Goal: Information Seeking & Learning: Learn about a topic

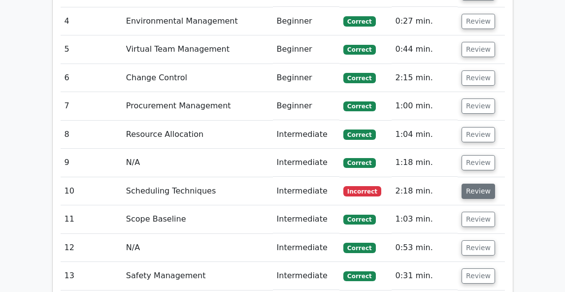
click at [469, 184] on button "Review" at bounding box center [477, 191] width 33 height 15
click at [480, 184] on button "Review" at bounding box center [477, 191] width 33 height 15
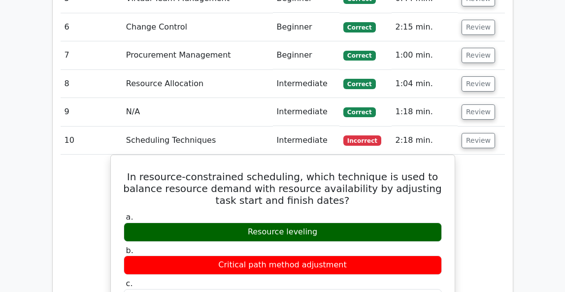
scroll to position [1439, 0]
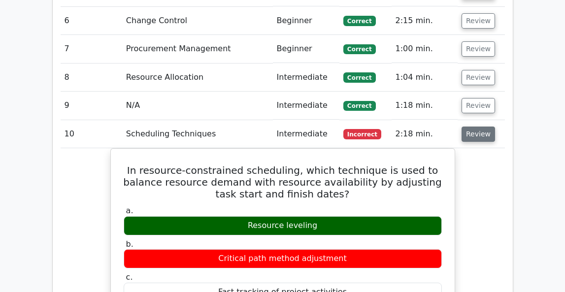
click at [472, 126] on button "Review" at bounding box center [477, 133] width 33 height 15
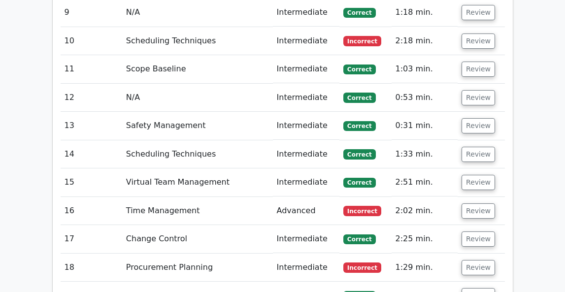
scroll to position [1560, 0]
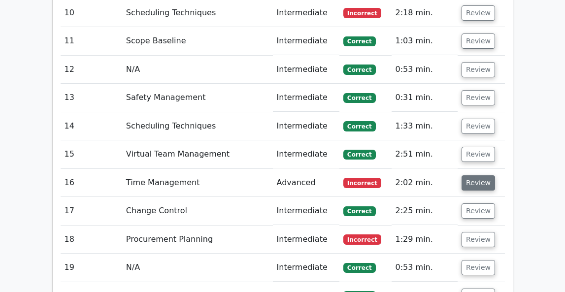
click at [480, 175] on button "Review" at bounding box center [477, 182] width 33 height 15
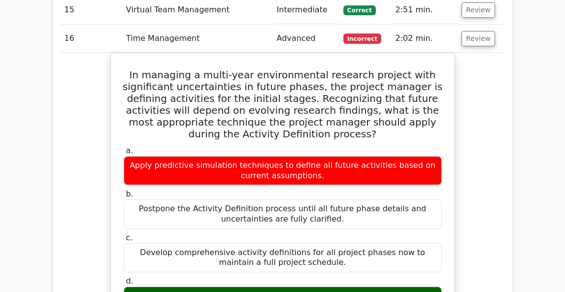
scroll to position [1695, 0]
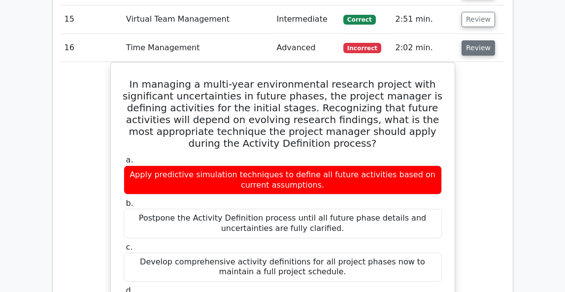
click at [471, 40] on button "Review" at bounding box center [477, 47] width 33 height 15
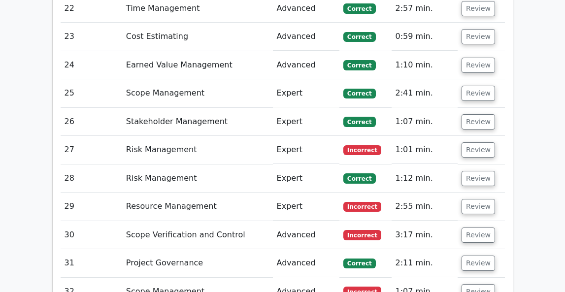
scroll to position [1910, 0]
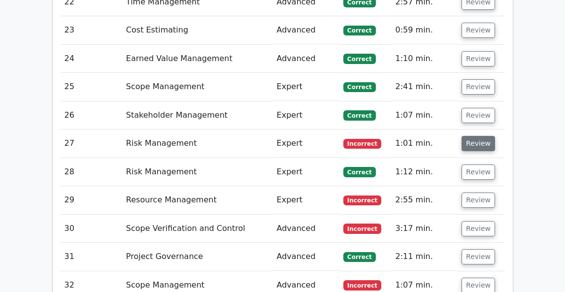
click at [484, 136] on button "Review" at bounding box center [477, 143] width 33 height 15
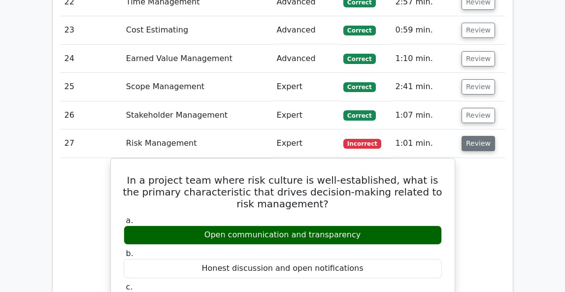
click at [470, 136] on button "Review" at bounding box center [477, 143] width 33 height 15
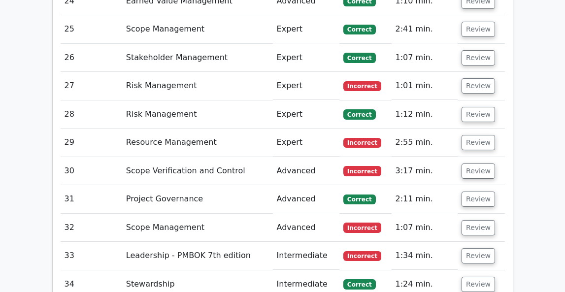
scroll to position [1970, 0]
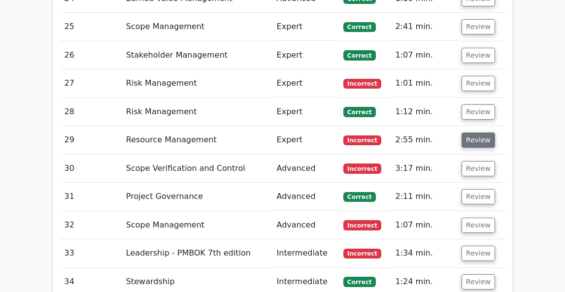
click at [477, 132] on button "Review" at bounding box center [477, 139] width 33 height 15
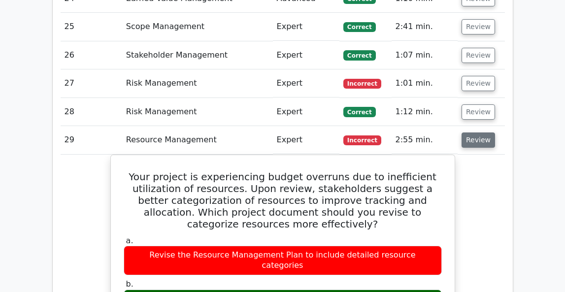
click at [477, 132] on button "Review" at bounding box center [477, 139] width 33 height 15
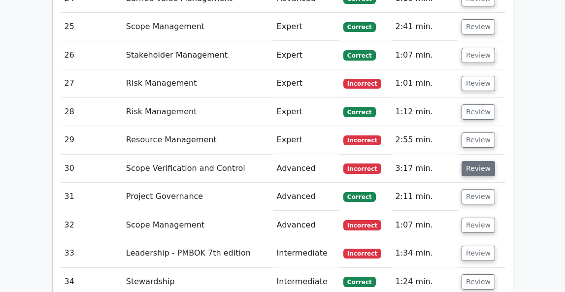
click at [470, 161] on button "Review" at bounding box center [477, 168] width 33 height 15
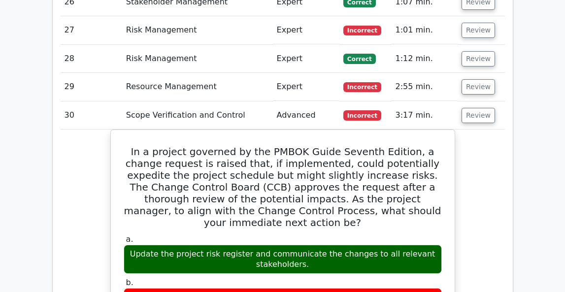
scroll to position [2024, 0]
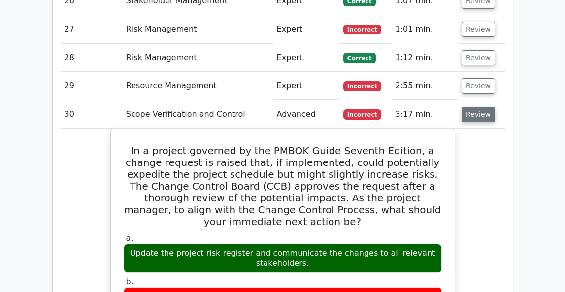
click at [472, 107] on button "Review" at bounding box center [477, 114] width 33 height 15
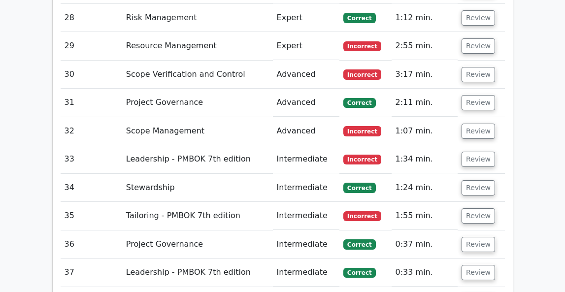
scroll to position [2065, 0]
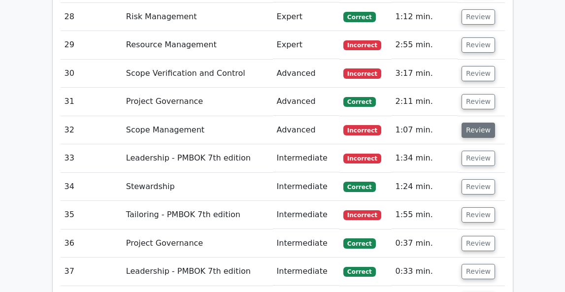
click at [477, 123] on button "Review" at bounding box center [477, 130] width 33 height 15
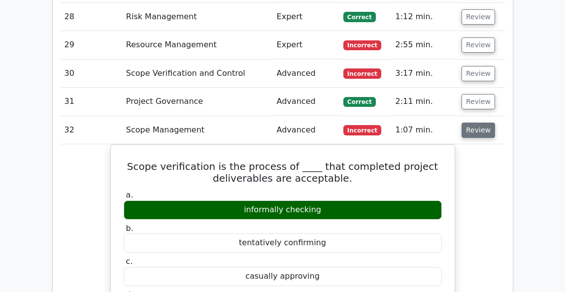
click at [477, 123] on button "Review" at bounding box center [477, 130] width 33 height 15
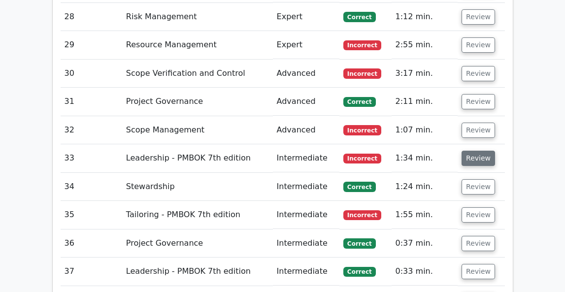
click at [468, 151] on button "Review" at bounding box center [477, 158] width 33 height 15
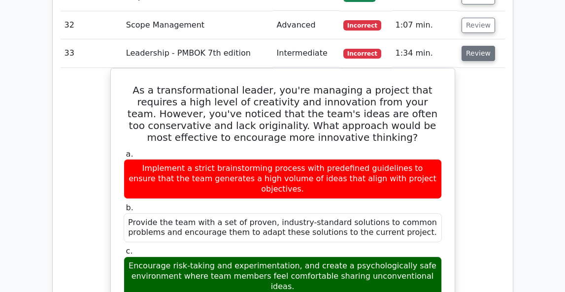
scroll to position [2171, 0]
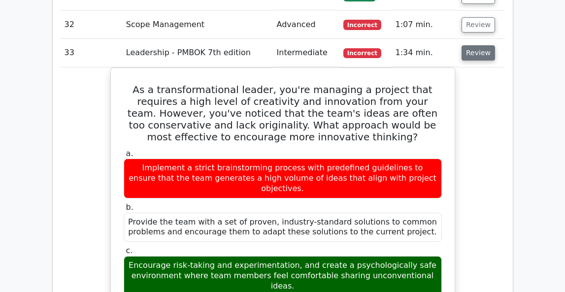
click at [473, 45] on button "Review" at bounding box center [477, 52] width 33 height 15
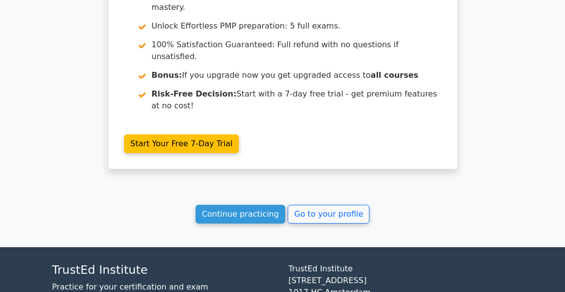
scroll to position [2610, 0]
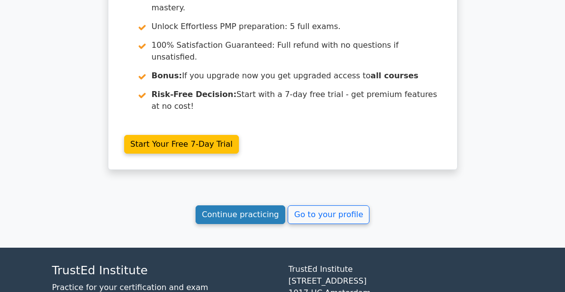
click at [233, 205] on link "Continue practicing" at bounding box center [240, 214] width 90 height 19
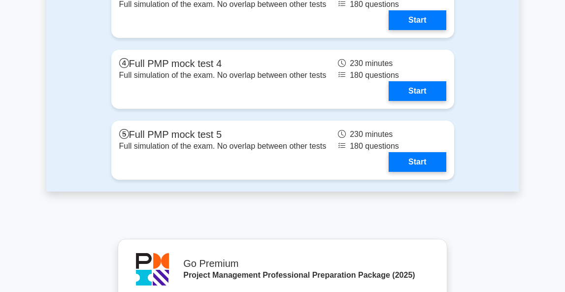
scroll to position [4098, 0]
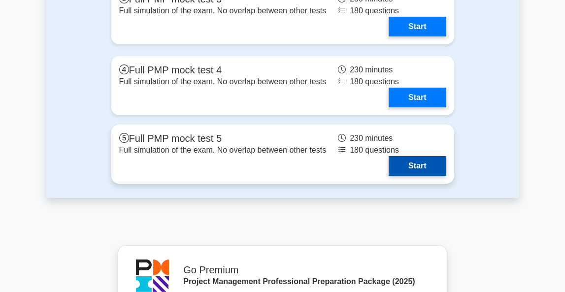
click at [421, 165] on link "Start" at bounding box center [416, 166] width 57 height 20
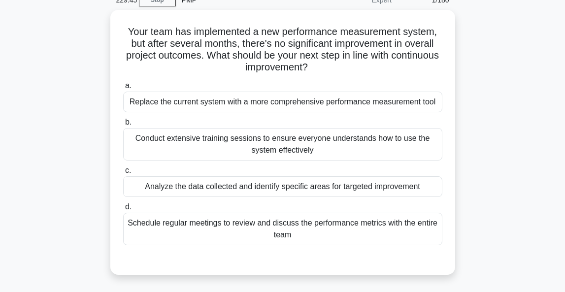
scroll to position [65, 0]
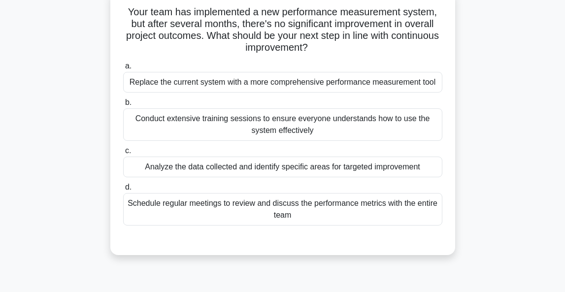
click at [314, 166] on div "Analyze the data collected and identify specific areas for targeted improvement" at bounding box center [282, 167] width 319 height 21
click at [123, 154] on input "c. Analyze the data collected and identify specific areas for targeted improvem…" at bounding box center [123, 151] width 0 height 6
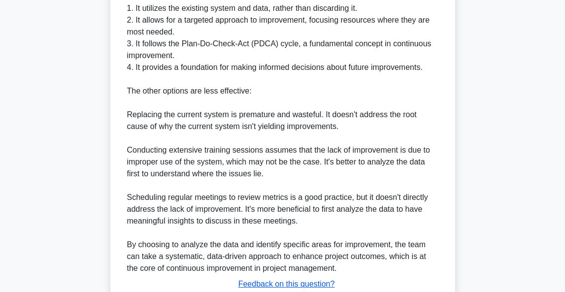
scroll to position [464, 0]
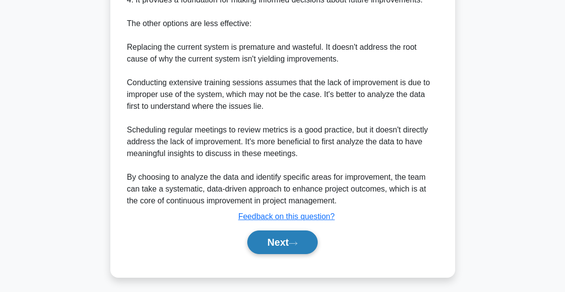
click at [271, 253] on button "Next" at bounding box center [282, 242] width 70 height 24
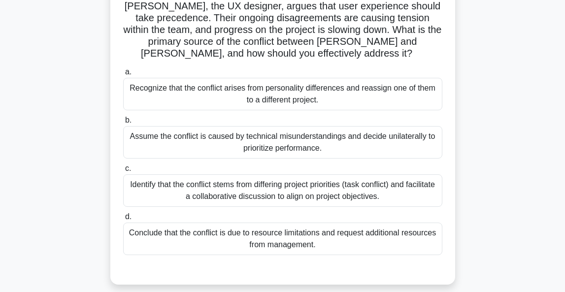
scroll to position [122, 0]
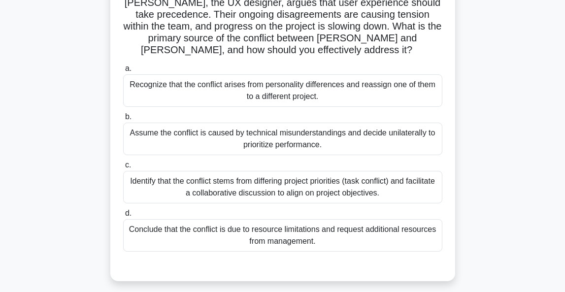
click at [303, 171] on div "Identify that the conflict stems from differing project priorities (task confli…" at bounding box center [282, 187] width 319 height 32
click at [123, 168] on input "c. Identify that the conflict stems from differing project priorities (task con…" at bounding box center [123, 165] width 0 height 6
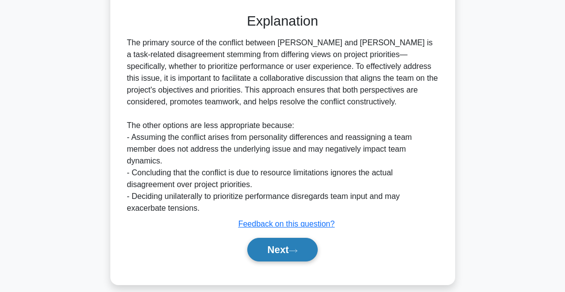
click at [281, 243] on button "Next" at bounding box center [282, 250] width 70 height 24
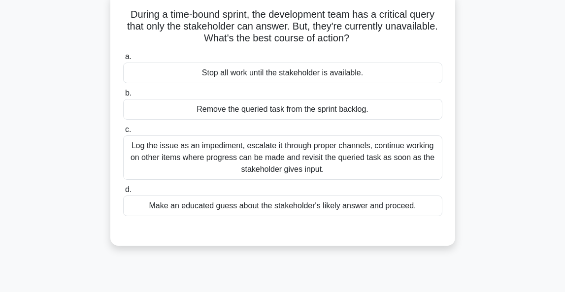
scroll to position [64, 0]
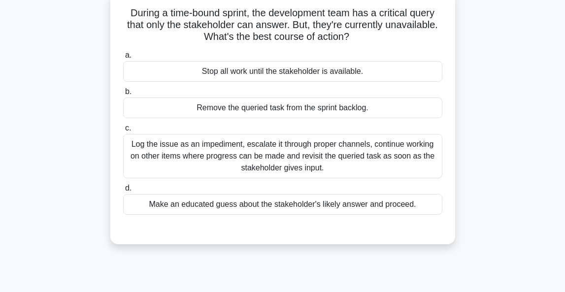
click at [310, 167] on div "Log the issue as an impediment, escalate it through proper channels, continue w…" at bounding box center [282, 156] width 319 height 44
click at [123, 131] on input "c. Log the issue as an impediment, escalate it through proper channels, continu…" at bounding box center [123, 128] width 0 height 6
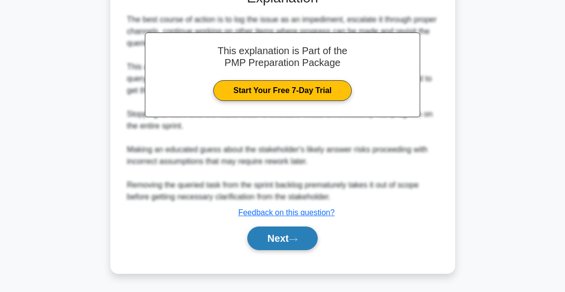
click at [280, 244] on button "Next" at bounding box center [282, 238] width 70 height 24
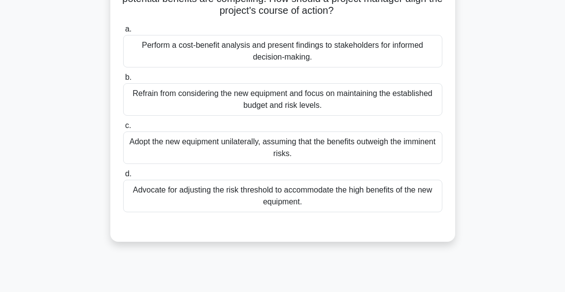
scroll to position [114, 0]
click at [365, 58] on div "Perform a cost-benefit analysis and present findings to stakeholders for inform…" at bounding box center [282, 50] width 319 height 32
click at [123, 32] on input "a. Perform a cost-benefit analysis and present findings to stakeholders for inf…" at bounding box center [123, 29] width 0 height 6
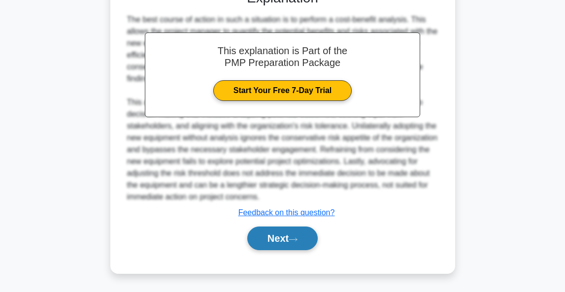
scroll to position [350, 0]
click at [291, 239] on button "Next" at bounding box center [282, 238] width 70 height 24
click at [283, 239] on button "Next" at bounding box center [282, 238] width 70 height 24
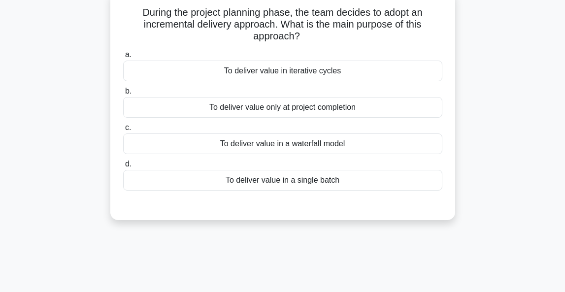
scroll to position [67, 0]
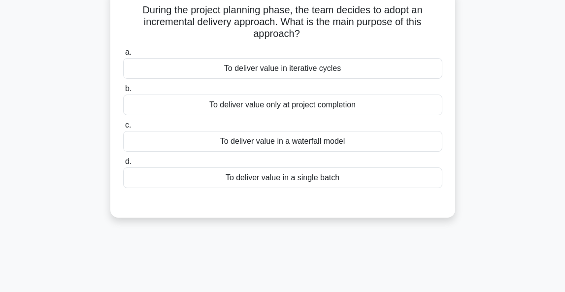
click at [334, 72] on div "To deliver value in iterative cycles" at bounding box center [282, 68] width 319 height 21
click at [123, 56] on input "a. To deliver value in iterative cycles" at bounding box center [123, 52] width 0 height 6
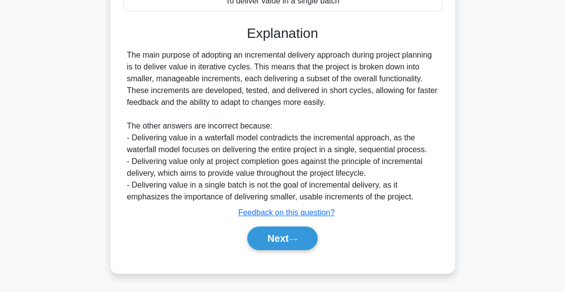
scroll to position [244, 0]
click at [280, 237] on button "Next" at bounding box center [282, 238] width 70 height 24
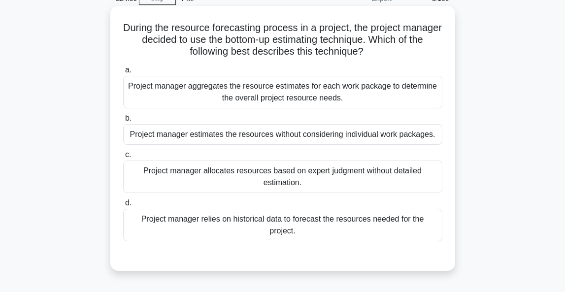
scroll to position [64, 0]
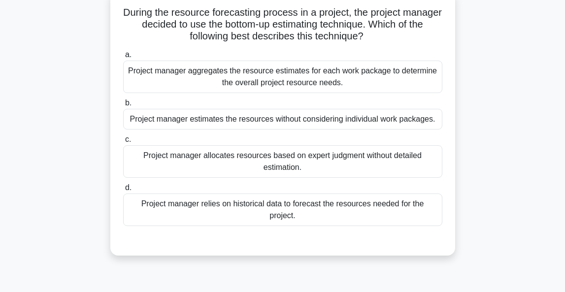
click at [322, 85] on div "Project manager aggregates the resource estimates for each work package to dete…" at bounding box center [282, 77] width 319 height 32
click at [123, 58] on input "a. Project manager aggregates the resource estimates for each work package to d…" at bounding box center [123, 55] width 0 height 6
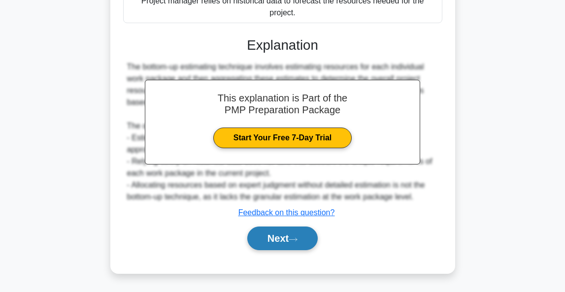
click at [278, 244] on button "Next" at bounding box center [282, 238] width 70 height 24
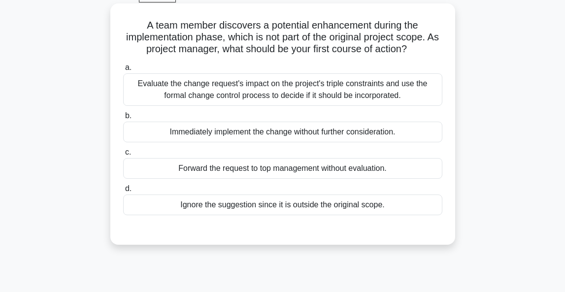
scroll to position [58, 0]
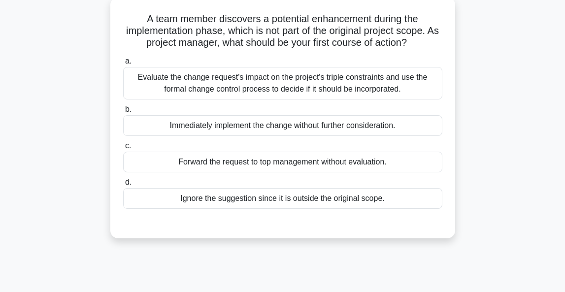
click at [378, 81] on div "Evaluate the change request's impact on the project's triple constraints and us…" at bounding box center [282, 83] width 319 height 32
click at [123, 64] on input "a. Evaluate the change request's impact on the project's triple constraints and…" at bounding box center [123, 61] width 0 height 6
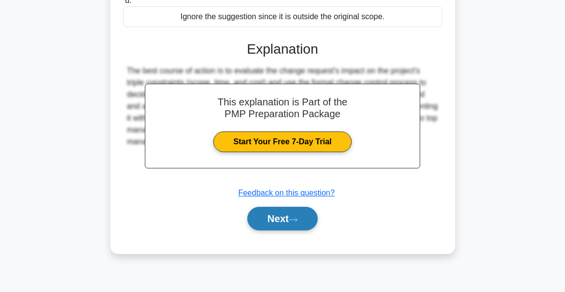
scroll to position [240, 0]
click at [294, 220] on icon at bounding box center [292, 219] width 9 height 5
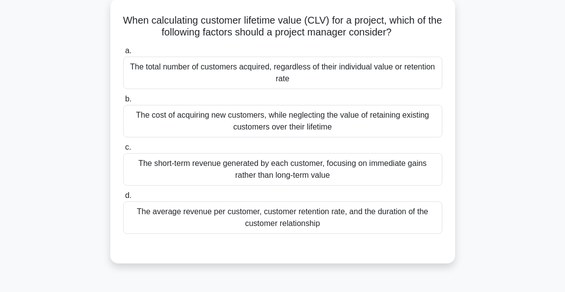
scroll to position [58, 0]
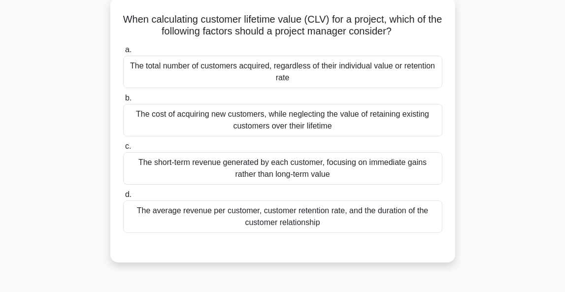
click at [341, 218] on div "The average revenue per customer, customer retention rate, and the duration of …" at bounding box center [282, 216] width 319 height 32
click at [123, 198] on input "d. The average revenue per customer, customer retention rate, and the duration …" at bounding box center [123, 194] width 0 height 6
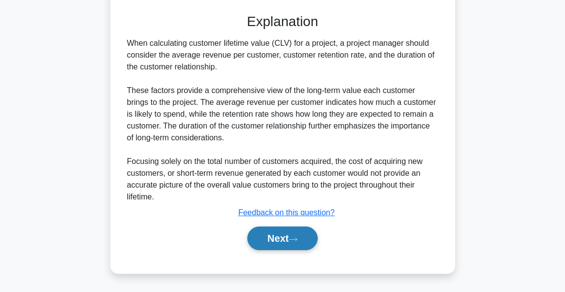
click at [284, 239] on button "Next" at bounding box center [282, 238] width 70 height 24
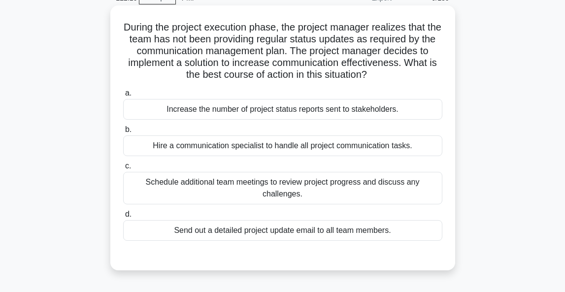
scroll to position [57, 0]
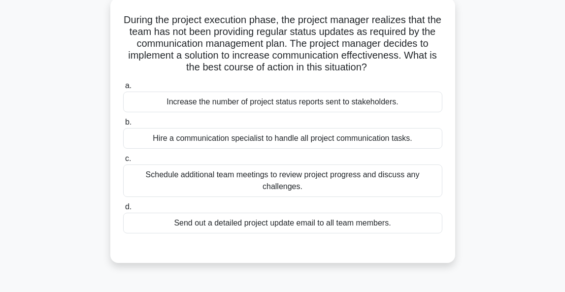
click at [309, 104] on div "Increase the number of project status reports sent to stakeholders." at bounding box center [282, 102] width 319 height 21
click at [123, 89] on input "a. Increase the number of project status reports sent to stakeholders." at bounding box center [123, 86] width 0 height 6
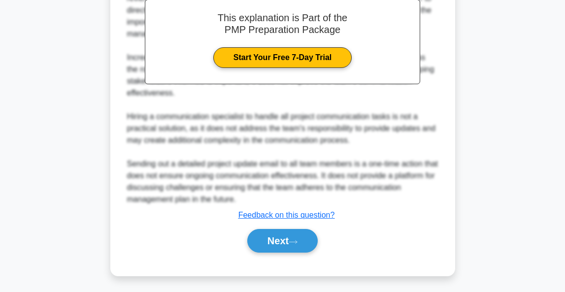
scroll to position [351, 0]
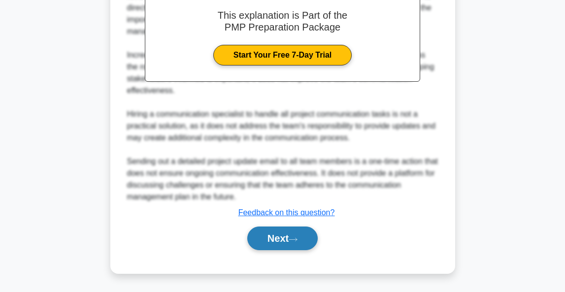
click at [289, 230] on button "Next" at bounding box center [282, 238] width 70 height 24
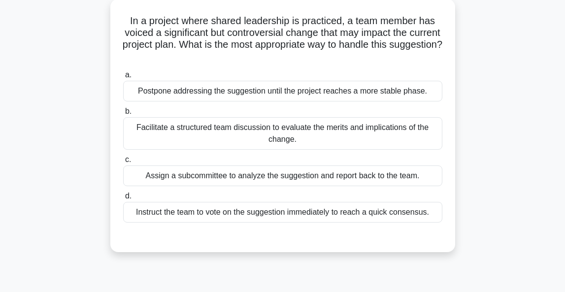
scroll to position [56, 0]
click at [395, 136] on div "Facilitate a structured team discussion to evaluate the merits and implications…" at bounding box center [282, 133] width 319 height 32
click at [123, 115] on input "b. Facilitate a structured team discussion to evaluate the merits and implicati…" at bounding box center [123, 111] width 0 height 6
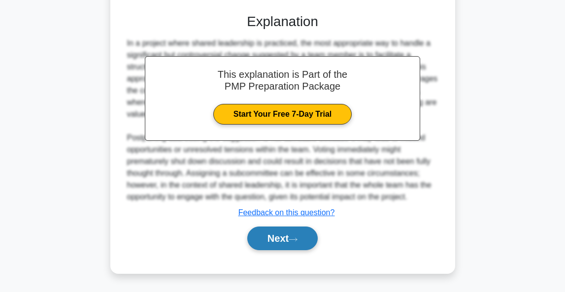
scroll to position [280, 0]
click at [292, 239] on button "Next" at bounding box center [282, 238] width 70 height 24
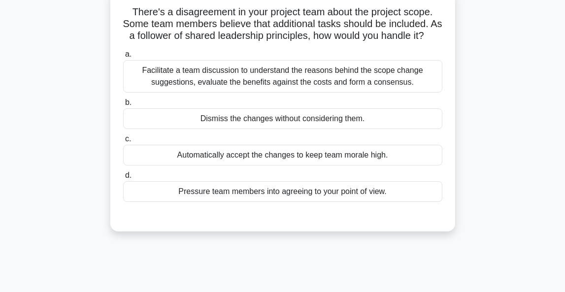
scroll to position [63, 0]
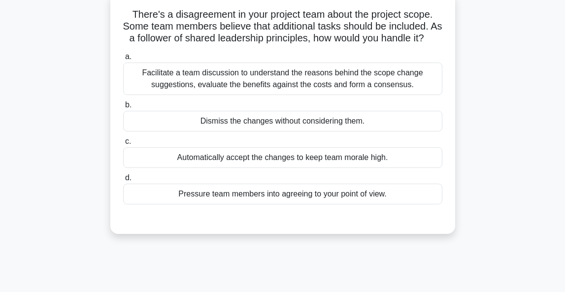
click at [283, 77] on div "Facilitate a team discussion to understand the reasons behind the scope change …" at bounding box center [282, 79] width 319 height 32
click at [123, 60] on input "a. Facilitate a team discussion to understand the reasons behind the scope chan…" at bounding box center [123, 57] width 0 height 6
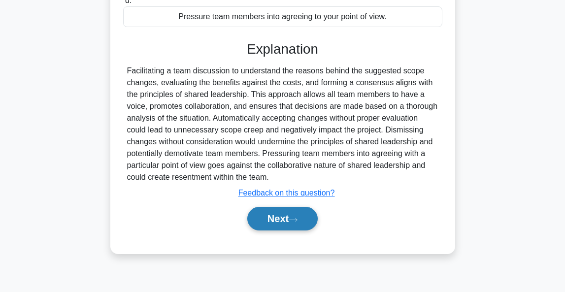
scroll to position [240, 0]
click at [259, 215] on button "Next" at bounding box center [282, 219] width 70 height 24
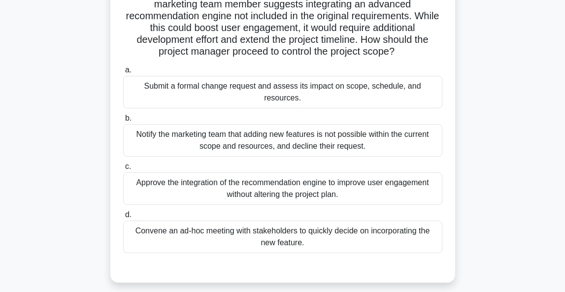
scroll to position [97, 0]
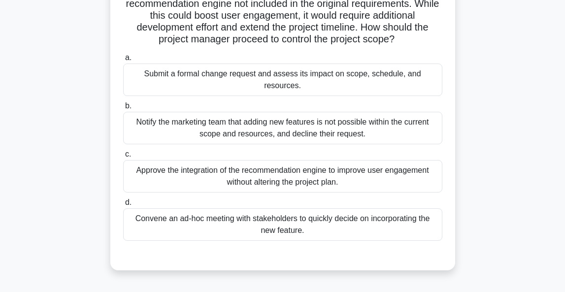
click at [354, 72] on div "Submit a formal change request and assess its impact on scope, schedule, and re…" at bounding box center [282, 79] width 319 height 32
click at [123, 61] on input "a. Submit a formal change request and assess its impact on scope, schedule, and…" at bounding box center [123, 58] width 0 height 6
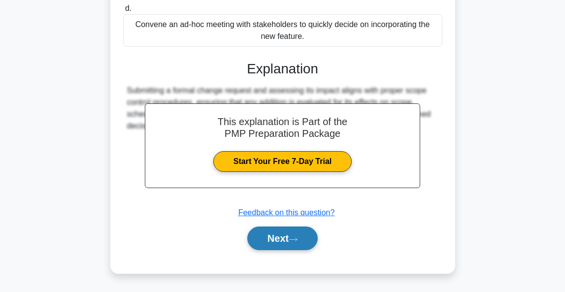
click at [302, 235] on button "Next" at bounding box center [282, 238] width 70 height 24
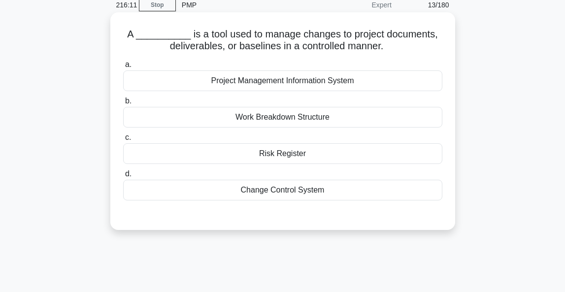
scroll to position [50, 0]
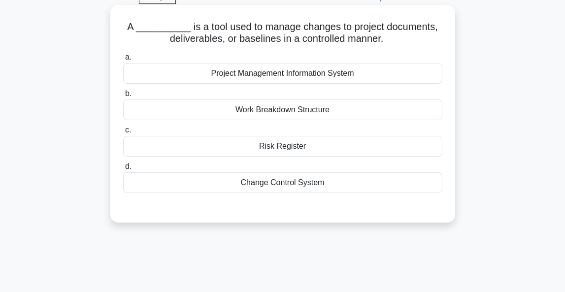
click at [345, 186] on div "Change Control System" at bounding box center [282, 182] width 319 height 21
click at [123, 170] on input "d. Change Control System" at bounding box center [123, 166] width 0 height 6
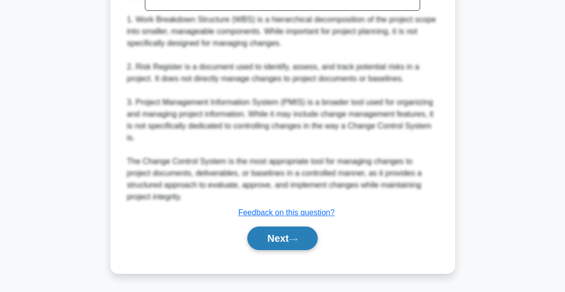
click at [289, 237] on button "Next" at bounding box center [282, 238] width 70 height 24
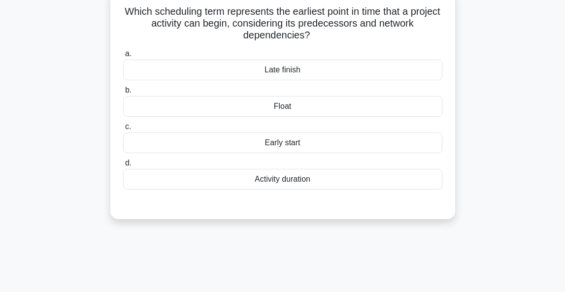
scroll to position [68, 0]
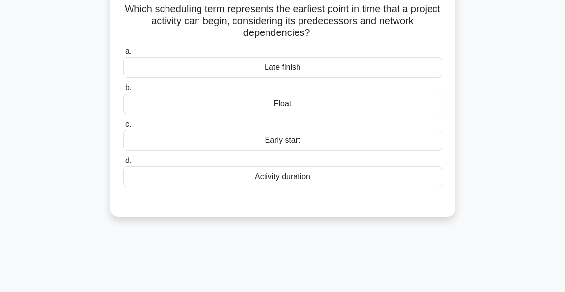
click at [305, 139] on div "Early start" at bounding box center [282, 140] width 319 height 21
click at [123, 127] on input "c. Early start" at bounding box center [123, 124] width 0 height 6
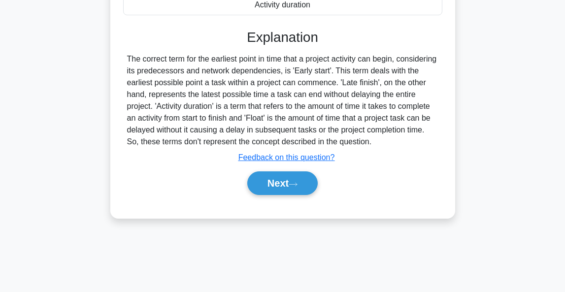
scroll to position [240, 0]
click at [274, 184] on button "Next" at bounding box center [282, 183] width 70 height 24
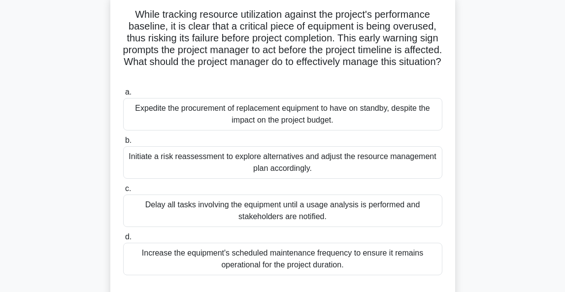
scroll to position [73, 0]
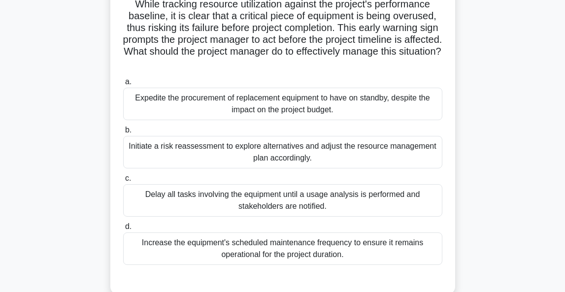
click at [293, 145] on div "Initiate a risk reassessment to explore alternatives and adjust the resource ma…" at bounding box center [282, 152] width 319 height 32
click at [123, 133] on input "b. Initiate a risk reassessment to explore alternatives and adjust the resource…" at bounding box center [123, 130] width 0 height 6
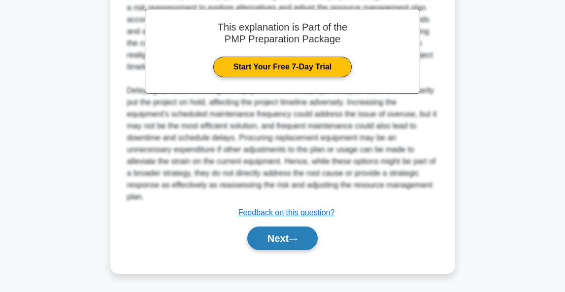
click at [271, 233] on button "Next" at bounding box center [282, 238] width 70 height 24
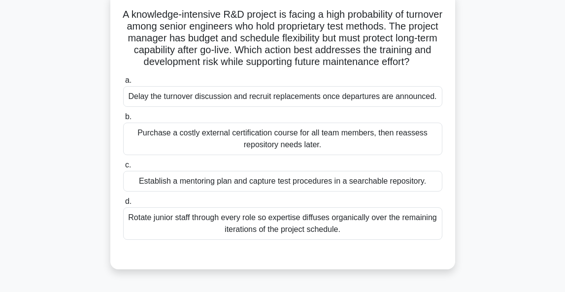
scroll to position [71, 0]
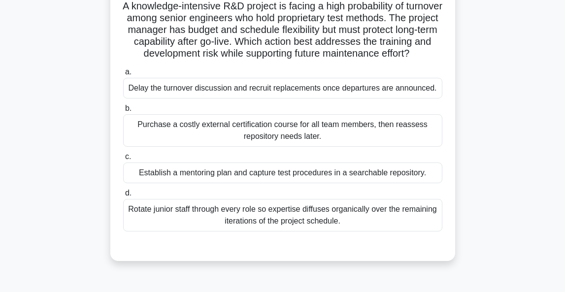
click at [300, 183] on div "Establish a mentoring plan and capture test procedures in a searchable reposito…" at bounding box center [282, 172] width 319 height 21
click at [123, 160] on input "c. Establish a mentoring plan and capture test procedures in a searchable repos…" at bounding box center [123, 157] width 0 height 6
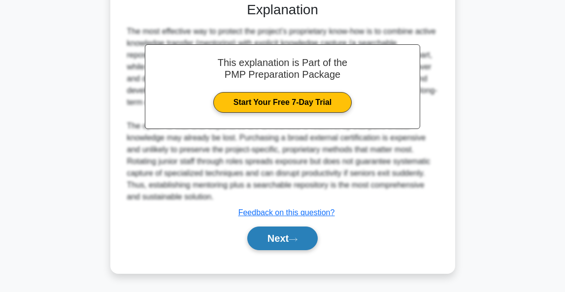
click at [277, 242] on button "Next" at bounding box center [282, 238] width 70 height 24
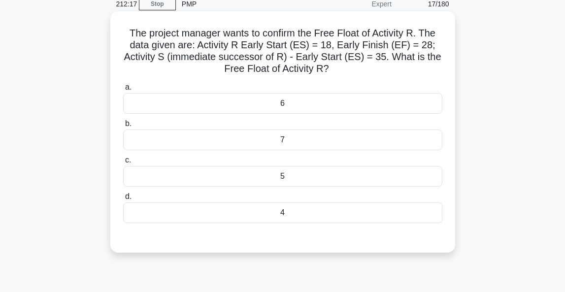
scroll to position [34, 0]
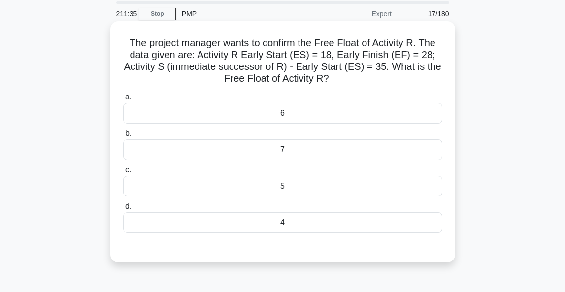
click at [291, 143] on div "7" at bounding box center [282, 149] width 319 height 21
click at [123, 137] on input "b. 7" at bounding box center [123, 133] width 0 height 6
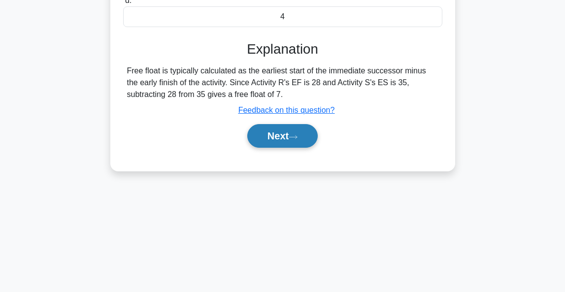
scroll to position [240, 0]
click at [291, 141] on button "Next" at bounding box center [282, 136] width 70 height 24
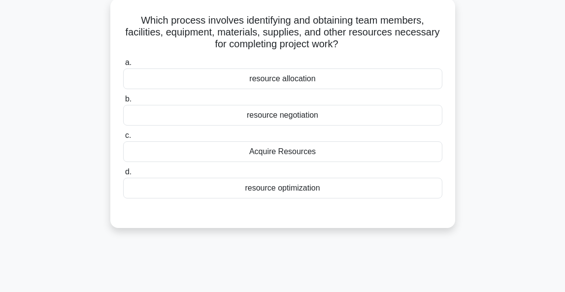
scroll to position [61, 0]
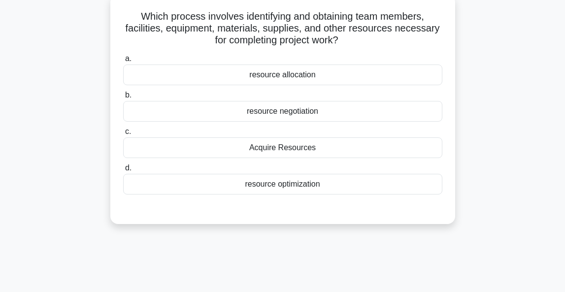
click at [314, 77] on div "resource allocation" at bounding box center [282, 74] width 319 height 21
click at [123, 62] on input "a. resource allocation" at bounding box center [123, 59] width 0 height 6
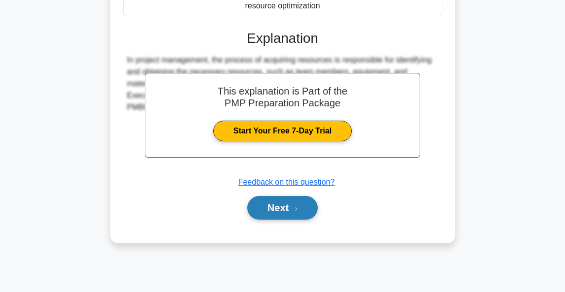
scroll to position [240, 0]
click at [281, 212] on button "Next" at bounding box center [282, 208] width 70 height 24
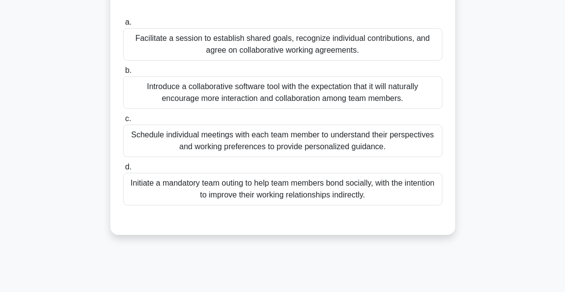
scroll to position [131, 0]
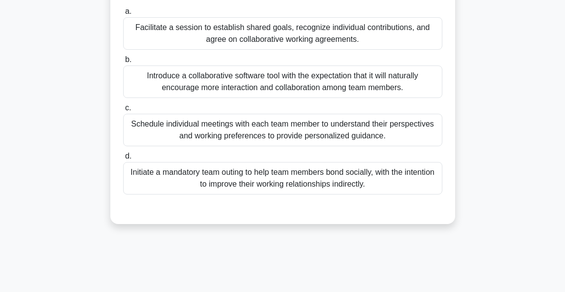
click at [387, 34] on div "Facilitate a session to establish shared goals, recognize individual contributi…" at bounding box center [282, 33] width 319 height 32
click at [123, 15] on input "a. Facilitate a session to establish shared goals, recognize individual contrib…" at bounding box center [123, 11] width 0 height 6
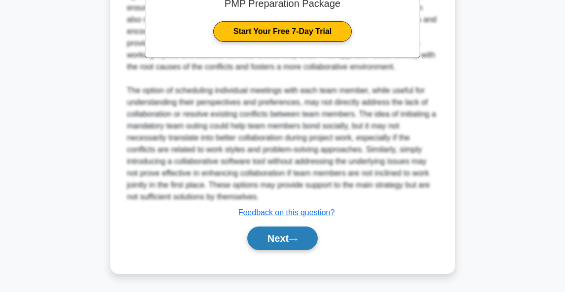
click at [263, 231] on button "Next" at bounding box center [282, 238] width 70 height 24
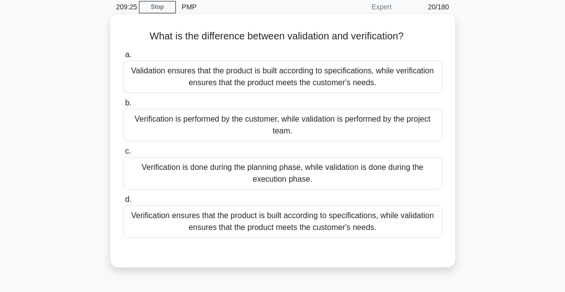
scroll to position [54, 0]
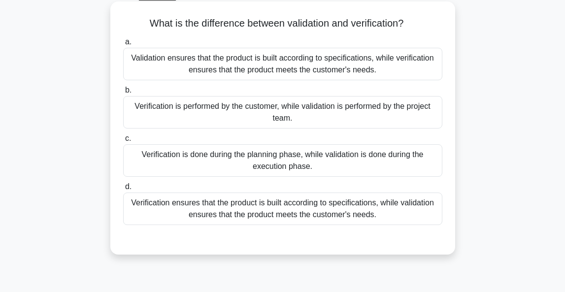
click at [363, 69] on div "Validation ensures that the product is built according to specifications, while…" at bounding box center [282, 64] width 319 height 32
click at [123, 45] on input "a. Validation ensures that the product is built according to specifications, wh…" at bounding box center [123, 42] width 0 height 6
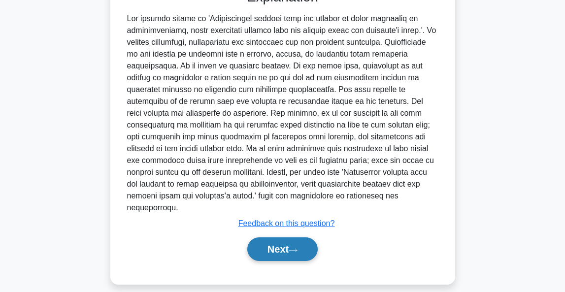
scroll to position [304, 0]
click at [288, 241] on button "Next" at bounding box center [282, 250] width 70 height 24
click at [292, 242] on button "Next" at bounding box center [282, 250] width 70 height 24
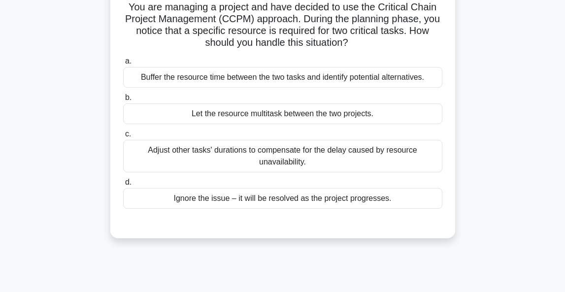
scroll to position [70, 0]
click at [329, 72] on div "Buffer the resource time between the two tasks and identify potential alternati…" at bounding box center [282, 77] width 319 height 21
click at [123, 64] on input "a. Buffer the resource time between the two tasks and identify potential altern…" at bounding box center [123, 61] width 0 height 6
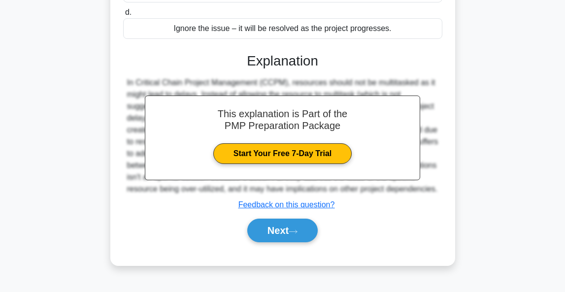
scroll to position [244, 0]
click at [282, 246] on div "Next" at bounding box center [282, 231] width 319 height 32
click at [282, 240] on button "Next" at bounding box center [282, 231] width 70 height 24
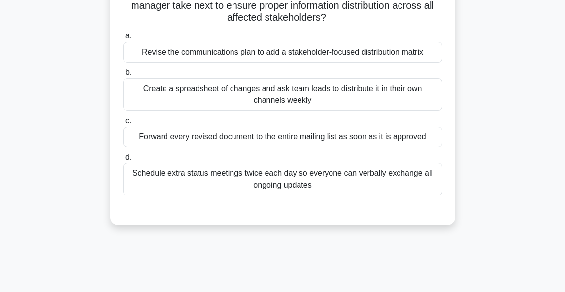
scroll to position [146, 0]
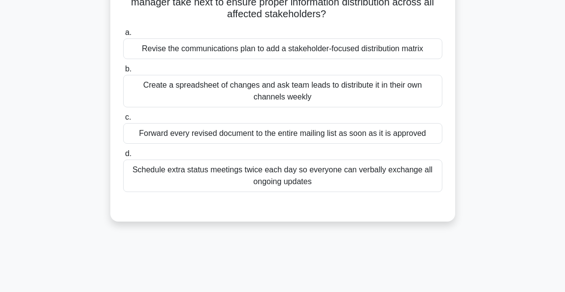
click at [291, 48] on div "Revise the communications plan to add a stakeholder-focused distribution matrix" at bounding box center [282, 48] width 319 height 21
click at [123, 36] on input "a. Revise the communications plan to add a stakeholder-focused distribution mat…" at bounding box center [123, 33] width 0 height 6
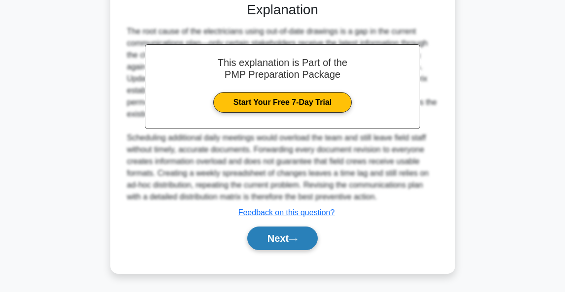
click at [286, 239] on button "Next" at bounding box center [282, 238] width 70 height 24
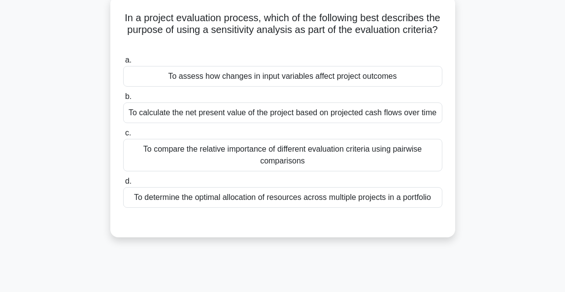
scroll to position [63, 0]
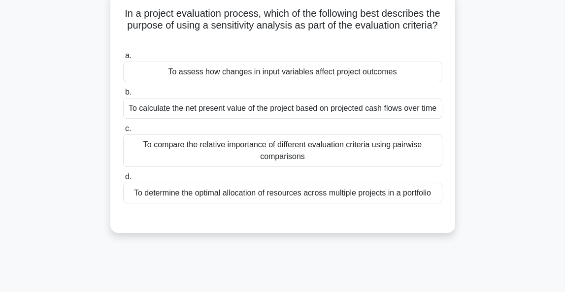
click at [297, 154] on div "To compare the relative importance of different evaluation criteria using pairw…" at bounding box center [282, 150] width 319 height 32
click at [123, 132] on input "c. To compare the relative importance of different evaluation criteria using pa…" at bounding box center [123, 129] width 0 height 6
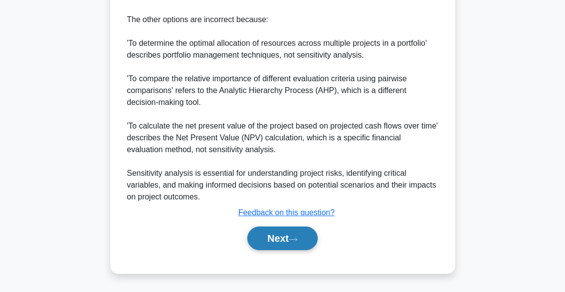
scroll to position [446, 0]
click at [274, 242] on button "Next" at bounding box center [282, 238] width 70 height 24
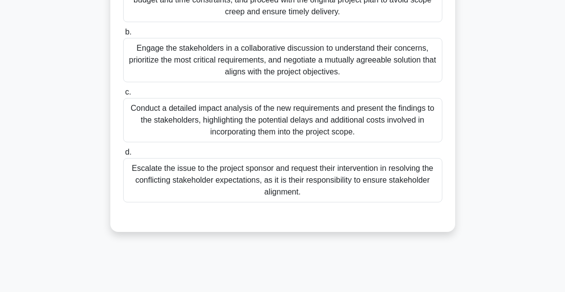
scroll to position [217, 0]
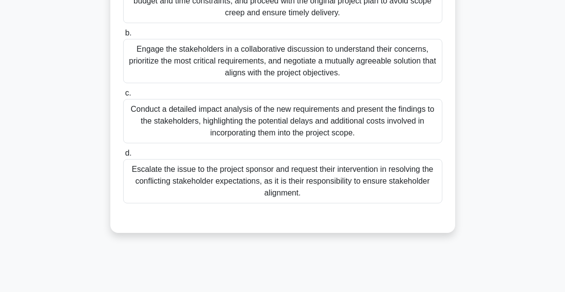
click at [225, 60] on div "Engage the stakeholders in a collaborative discussion to understand their conce…" at bounding box center [282, 61] width 319 height 44
click at [123, 36] on input "b. Engage the stakeholders in a collaborative discussion to understand their co…" at bounding box center [123, 33] width 0 height 6
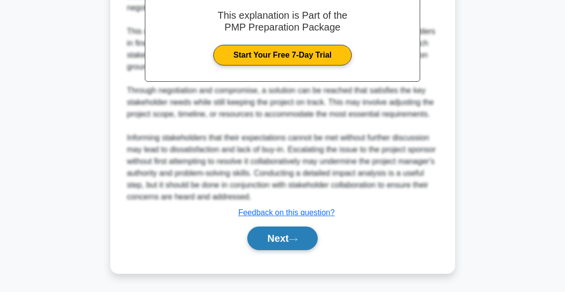
scroll to position [480, 0]
click at [293, 237] on icon at bounding box center [292, 239] width 9 height 5
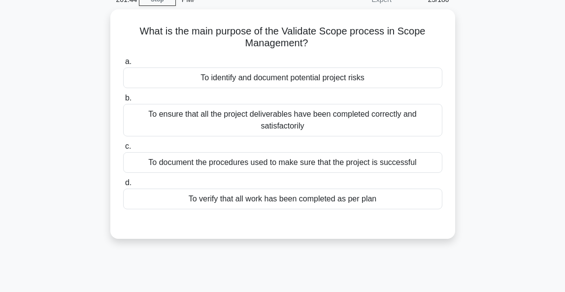
scroll to position [56, 0]
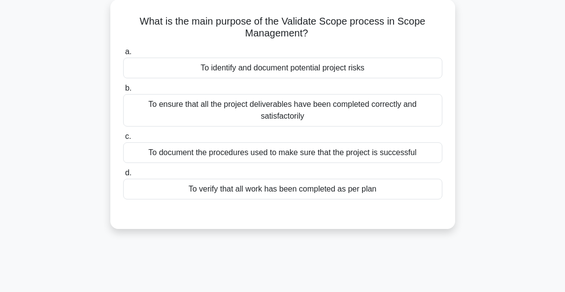
click at [316, 119] on div "To ensure that all the project deliverables have been completed correctly and s…" at bounding box center [282, 110] width 319 height 32
click at [123, 92] on input "b. To ensure that all the project deliverables have been completed correctly an…" at bounding box center [123, 88] width 0 height 6
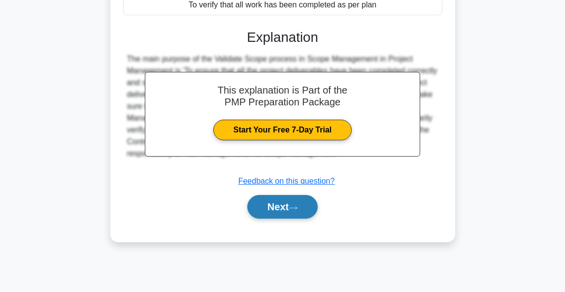
scroll to position [240, 0]
click at [288, 208] on button "Next" at bounding box center [282, 207] width 70 height 24
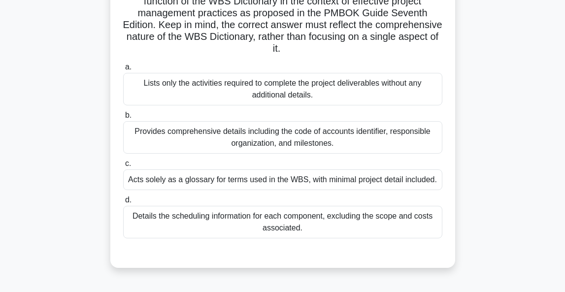
scroll to position [189, 0]
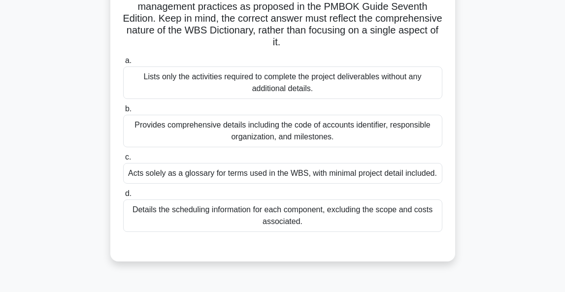
click at [321, 122] on div "Provides comprehensive details including the code of accounts identifier, respo…" at bounding box center [282, 131] width 319 height 32
click at [123, 112] on input "b. Provides comprehensive details including the code of accounts identifier, re…" at bounding box center [123, 109] width 0 height 6
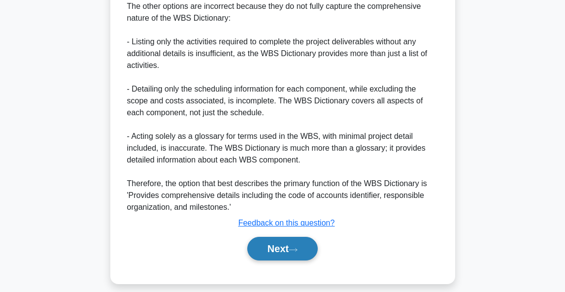
scroll to position [563, 0]
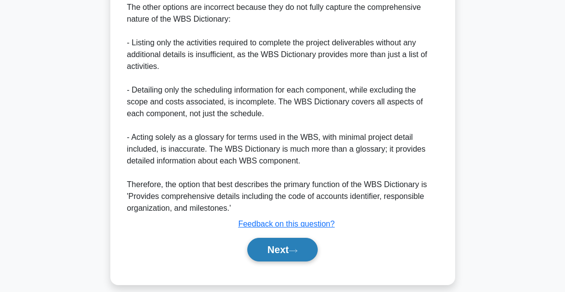
click at [285, 242] on button "Next" at bounding box center [282, 250] width 70 height 24
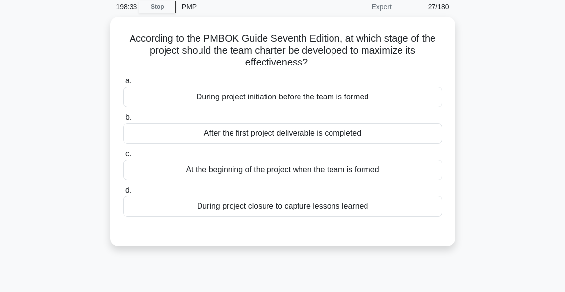
scroll to position [51, 0]
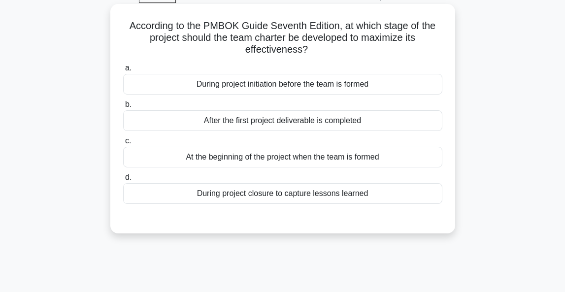
click at [286, 157] on div "At the beginning of the project when the team is formed" at bounding box center [282, 157] width 319 height 21
click at [123, 144] on input "c. At the beginning of the project when the team is formed" at bounding box center [123, 141] width 0 height 6
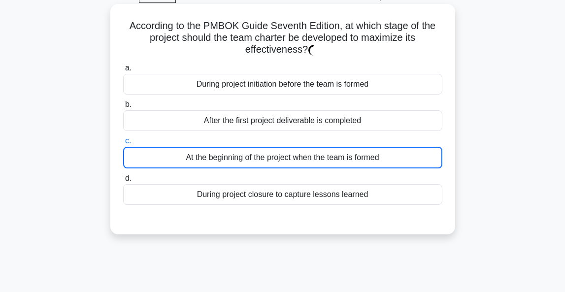
click at [308, 84] on div "During project initiation before the team is formed" at bounding box center [282, 84] width 319 height 21
click at [123, 71] on input "a. During project initiation before the team is formed" at bounding box center [123, 68] width 0 height 6
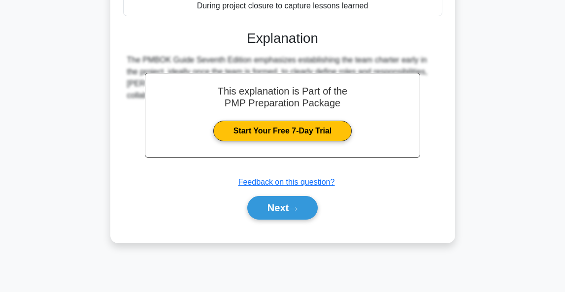
scroll to position [240, 0]
click at [297, 207] on icon at bounding box center [292, 208] width 9 height 5
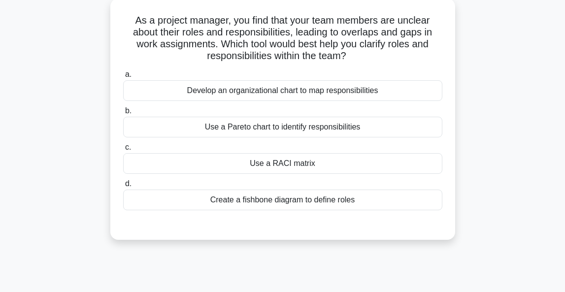
scroll to position [57, 0]
click at [285, 162] on div "Use a RACI matrix" at bounding box center [282, 163] width 319 height 21
click at [123, 151] on input "c. Use a RACI matrix" at bounding box center [123, 147] width 0 height 6
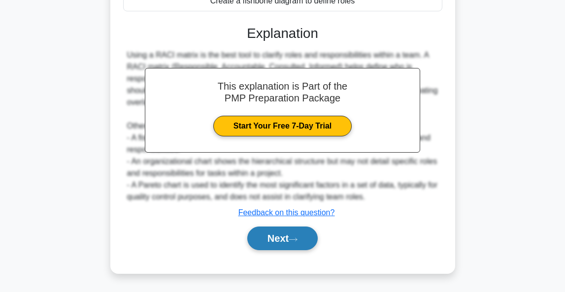
scroll to position [256, 0]
click at [283, 235] on button "Next" at bounding box center [282, 238] width 70 height 24
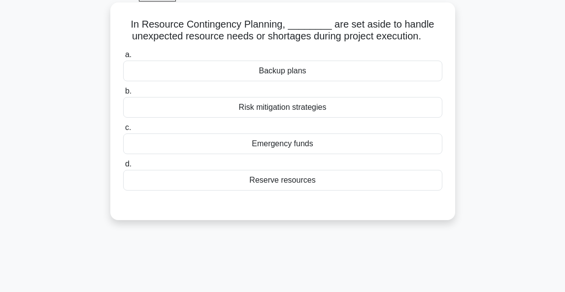
scroll to position [53, 0]
click at [302, 180] on div "Reserve resources" at bounding box center [282, 180] width 319 height 21
click at [123, 167] on input "d. Reserve resources" at bounding box center [123, 164] width 0 height 6
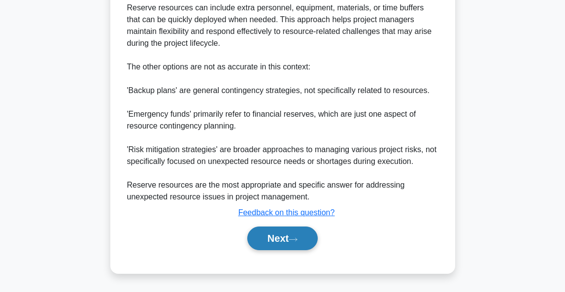
scroll to position [350, 0]
click at [270, 242] on button "Next" at bounding box center [282, 238] width 70 height 24
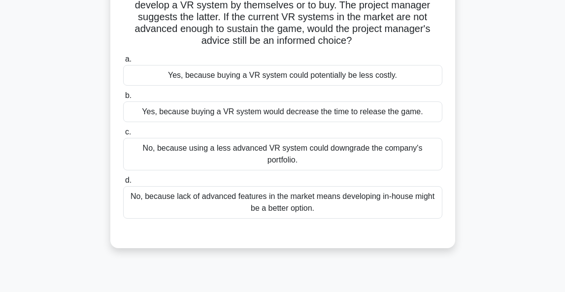
scroll to position [85, 0]
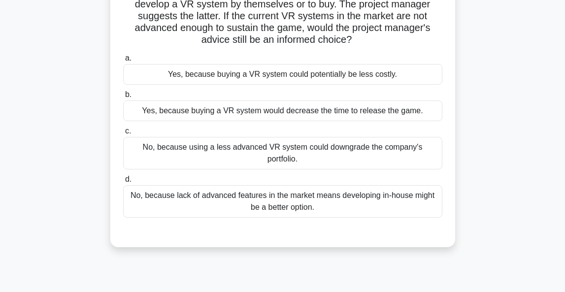
click at [279, 113] on div "Yes, because buying a VR system would decrease the time to release the game." at bounding box center [282, 110] width 319 height 21
click at [123, 98] on input "b. Yes, because buying a VR system would decrease the time to release the game." at bounding box center [123, 95] width 0 height 6
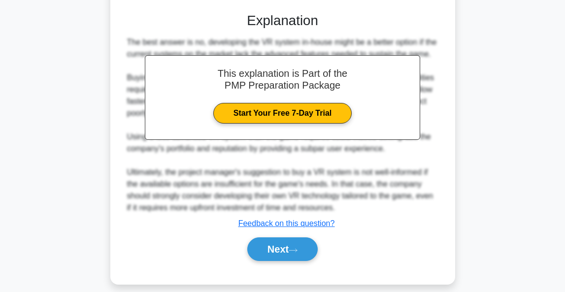
scroll to position [304, 0]
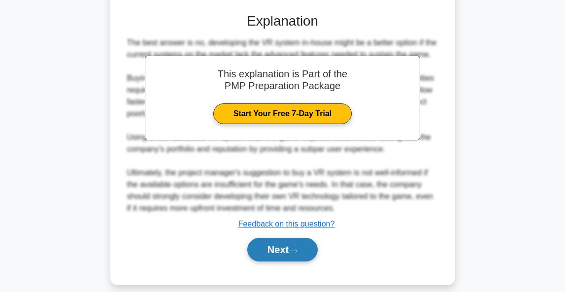
click at [293, 243] on button "Next" at bounding box center [282, 250] width 70 height 24
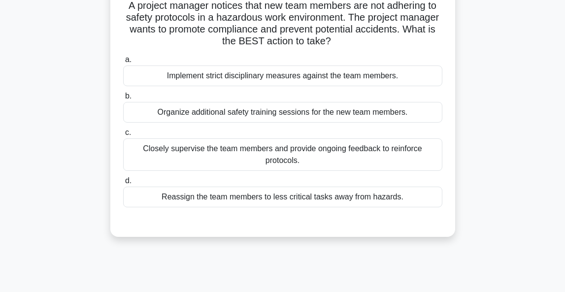
scroll to position [63, 0]
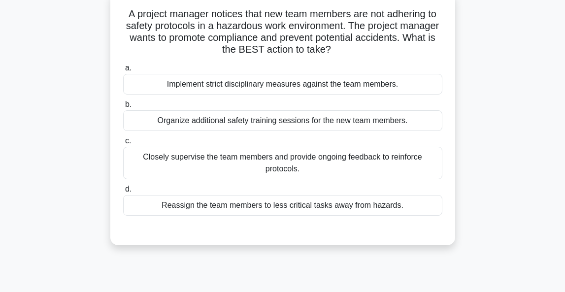
click at [261, 122] on div "Organize additional safety training sessions for the new team members." at bounding box center [282, 120] width 319 height 21
click at [123, 108] on input "b. Organize additional safety training sessions for the new team members." at bounding box center [123, 104] width 0 height 6
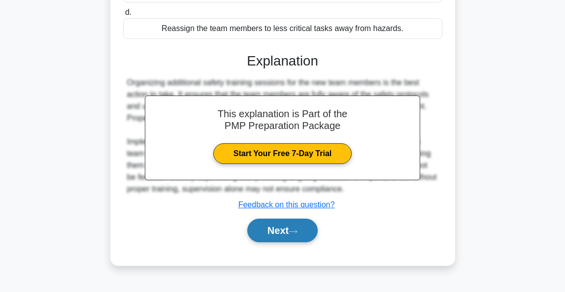
scroll to position [240, 0]
click at [270, 233] on button "Next" at bounding box center [282, 231] width 70 height 24
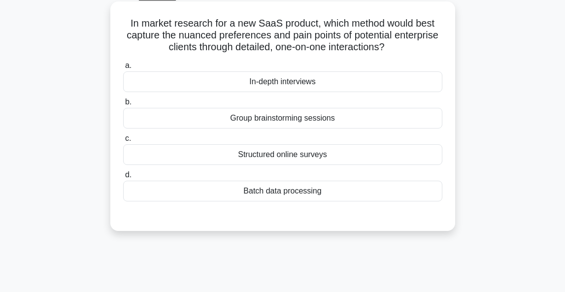
scroll to position [54, 0]
click at [303, 80] on div "In-depth interviews" at bounding box center [282, 81] width 319 height 21
click at [123, 69] on input "a. In-depth interviews" at bounding box center [123, 66] width 0 height 6
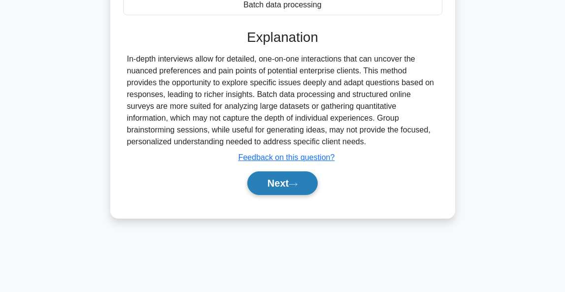
scroll to position [240, 0]
click at [284, 184] on button "Next" at bounding box center [282, 183] width 70 height 24
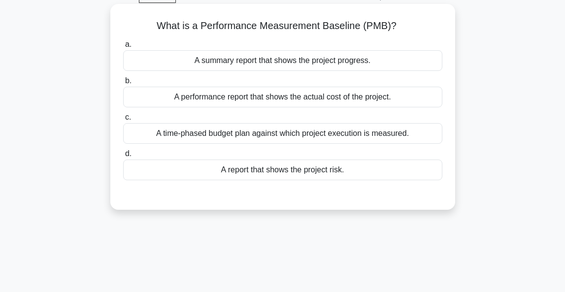
scroll to position [51, 0]
click at [309, 62] on div "A summary report that shows the project progress." at bounding box center [282, 60] width 319 height 21
click at [123, 48] on input "a. A summary report that shows the project progress." at bounding box center [123, 44] width 0 height 6
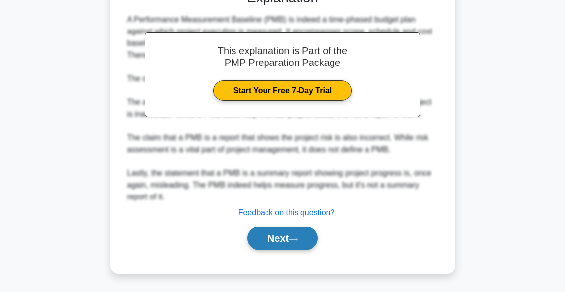
scroll to position [257, 0]
click at [284, 240] on button "Next" at bounding box center [282, 238] width 70 height 24
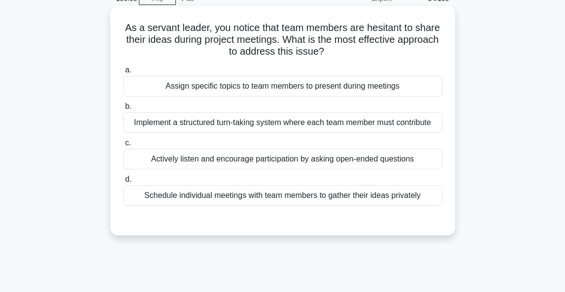
scroll to position [57, 0]
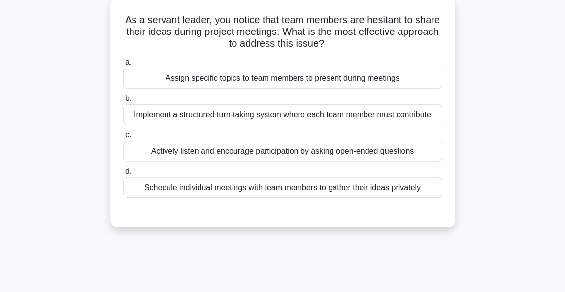
click at [406, 193] on div "Schedule individual meetings with team members to gather their ideas privately" at bounding box center [282, 187] width 319 height 21
click at [123, 175] on input "d. Schedule individual meetings with team members to gather their ideas private…" at bounding box center [123, 171] width 0 height 6
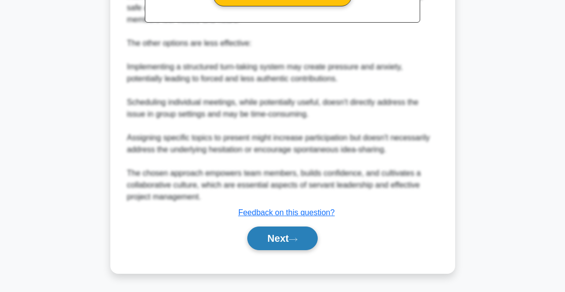
click at [297, 237] on icon at bounding box center [292, 239] width 9 height 5
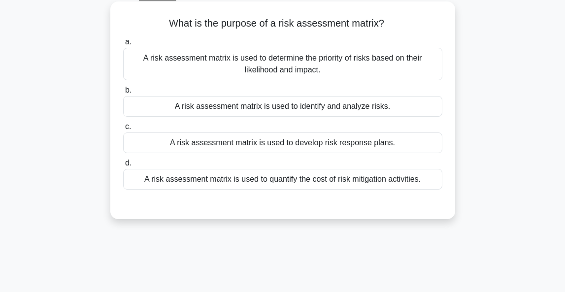
scroll to position [56, 0]
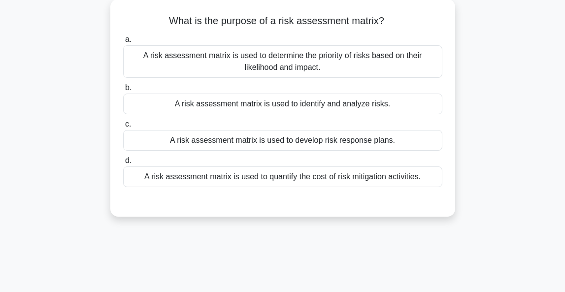
click at [350, 104] on div "A risk assessment matrix is used to identify and analyze risks." at bounding box center [282, 104] width 319 height 21
click at [123, 91] on input "b. A risk assessment matrix is used to identify and analyze risks." at bounding box center [123, 88] width 0 height 6
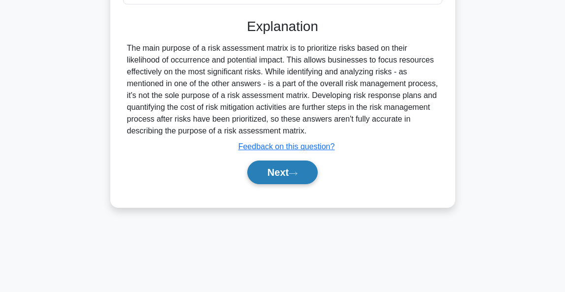
scroll to position [240, 0]
click at [285, 181] on button "Next" at bounding box center [282, 172] width 70 height 24
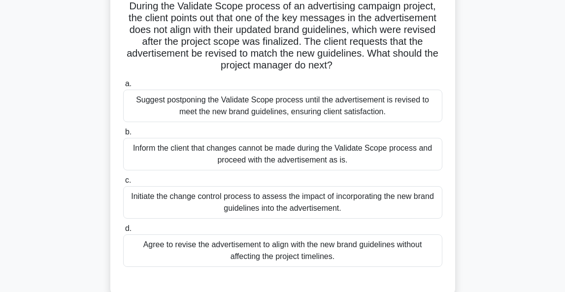
scroll to position [73, 0]
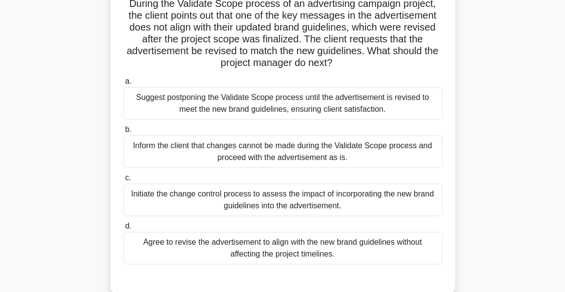
click at [331, 203] on div "Initiate the change control process to assess the impact of incorporating the n…" at bounding box center [282, 200] width 319 height 32
click at [123, 181] on input "c. Initiate the change control process to assess the impact of incorporating th…" at bounding box center [123, 178] width 0 height 6
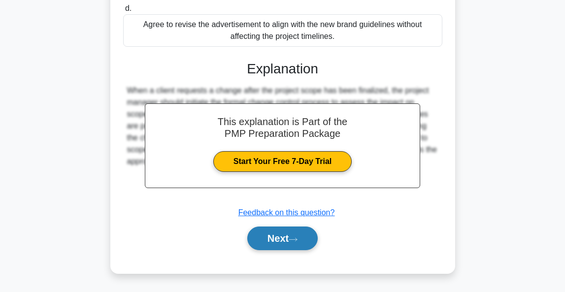
click at [281, 237] on button "Next" at bounding box center [282, 238] width 70 height 24
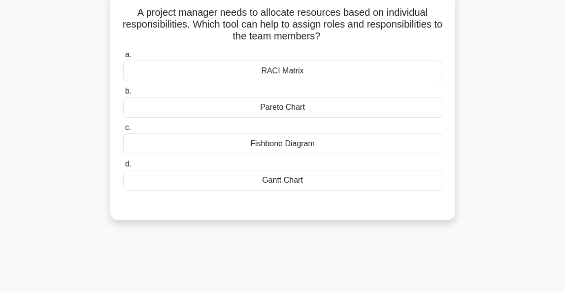
scroll to position [63, 0]
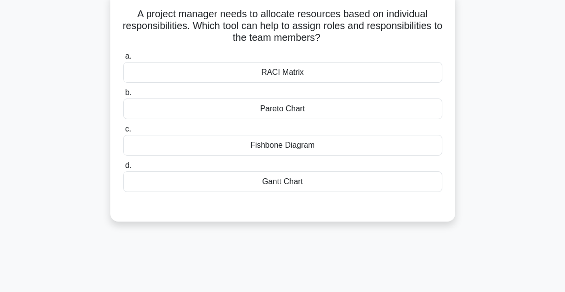
click at [293, 73] on div "RACI Matrix" at bounding box center [282, 72] width 319 height 21
click at [123, 60] on input "a. RACI Matrix" at bounding box center [123, 56] width 0 height 6
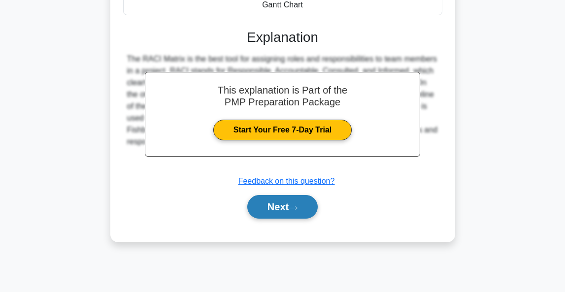
scroll to position [240, 0]
click at [281, 201] on button "Next" at bounding box center [282, 207] width 70 height 24
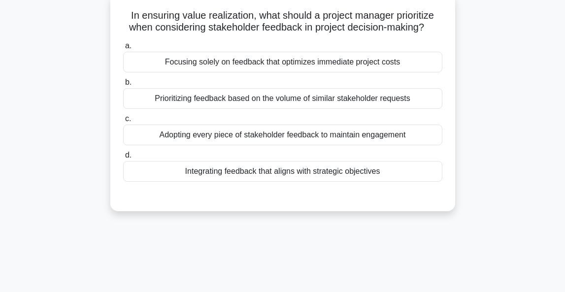
scroll to position [64, 0]
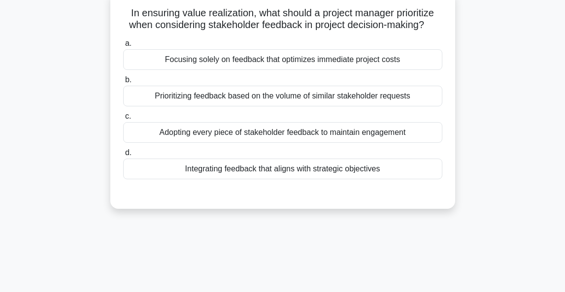
click at [334, 131] on div "Adopting every piece of stakeholder feedback to maintain engagement" at bounding box center [282, 132] width 319 height 21
click at [123, 120] on input "c. Adopting every piece of stakeholder feedback to maintain engagement" at bounding box center [123, 116] width 0 height 6
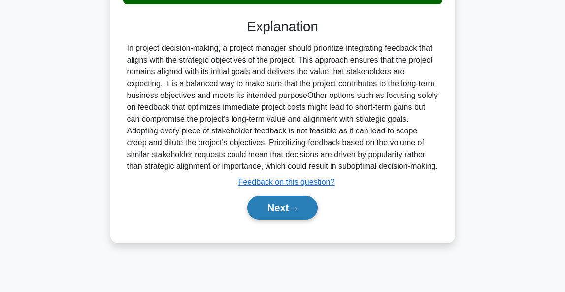
scroll to position [240, 0]
click at [287, 208] on button "Next" at bounding box center [282, 208] width 70 height 24
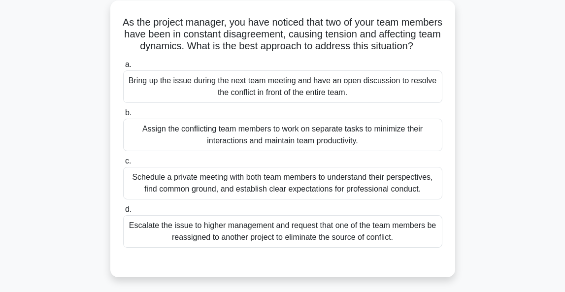
scroll to position [61, 0]
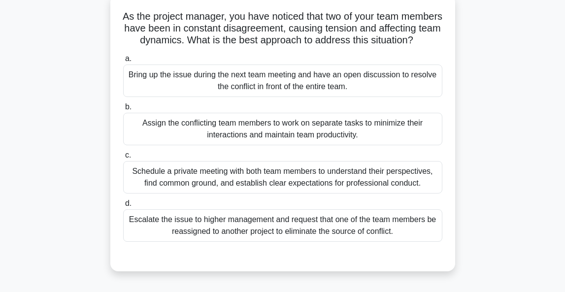
click at [314, 191] on div "Schedule a private meeting with both team members to understand their perspecti…" at bounding box center [282, 177] width 319 height 32
click at [123, 158] on input "c. Schedule a private meeting with both team members to understand their perspe…" at bounding box center [123, 155] width 0 height 6
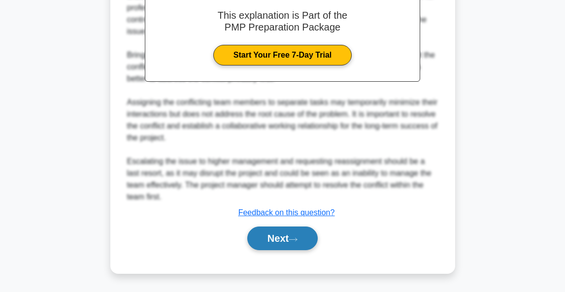
click at [278, 241] on button "Next" at bounding box center [282, 238] width 70 height 24
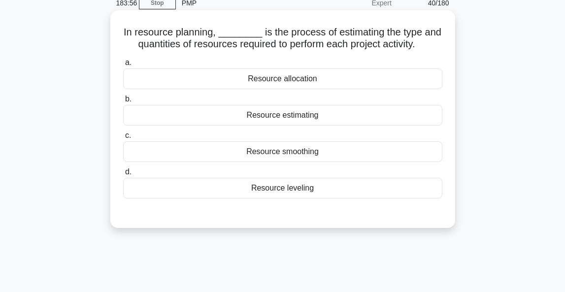
scroll to position [44, 0]
click at [314, 117] on div "Resource estimating" at bounding box center [282, 115] width 319 height 21
click at [123, 103] on input "b. Resource estimating" at bounding box center [123, 99] width 0 height 6
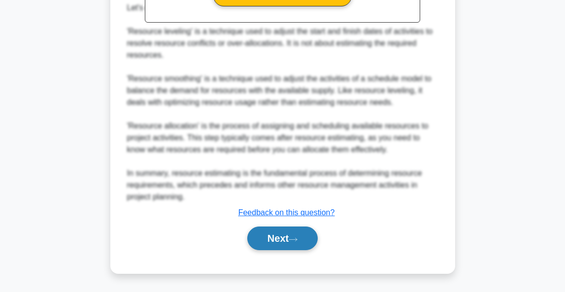
click at [277, 241] on button "Next" at bounding box center [282, 238] width 70 height 24
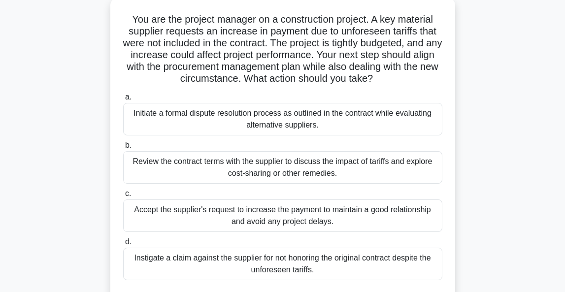
scroll to position [58, 0]
click at [338, 173] on div "Review the contract terms with the supplier to discuss the impact of tariffs an…" at bounding box center [282, 167] width 319 height 32
click at [123, 149] on input "b. Review the contract terms with the supplier to discuss the impact of tariffs…" at bounding box center [123, 145] width 0 height 6
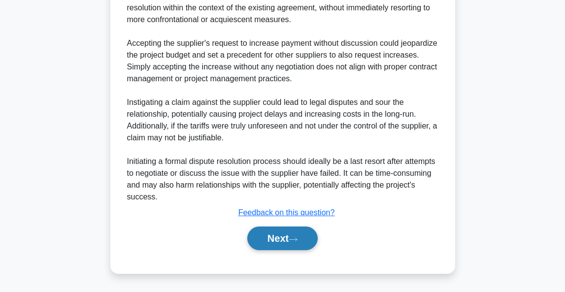
scroll to position [421, 0]
click at [279, 243] on button "Next" at bounding box center [282, 238] width 70 height 24
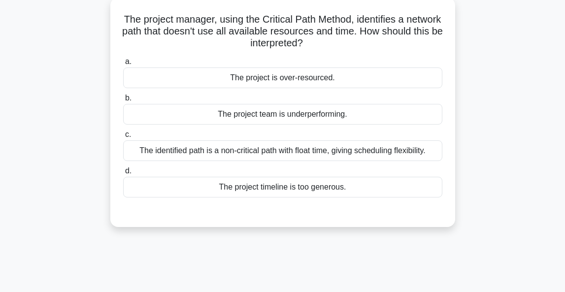
scroll to position [61, 0]
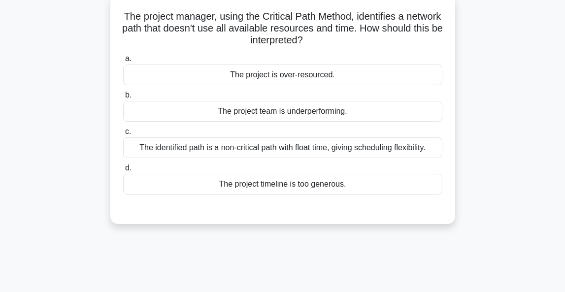
click at [300, 113] on div "The project team is underperforming." at bounding box center [282, 111] width 319 height 21
click at [123, 98] on input "b. The project team is underperforming." at bounding box center [123, 95] width 0 height 6
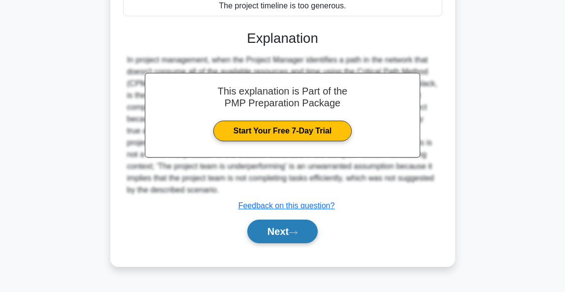
scroll to position [240, 0]
click at [292, 234] on button "Next" at bounding box center [282, 232] width 70 height 24
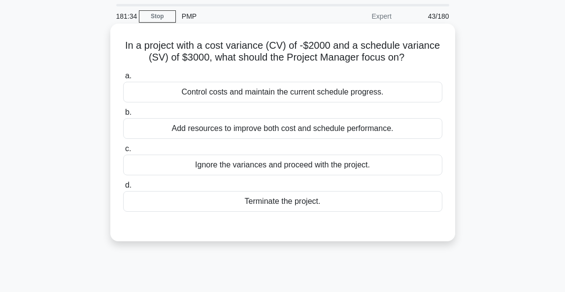
scroll to position [27, 0]
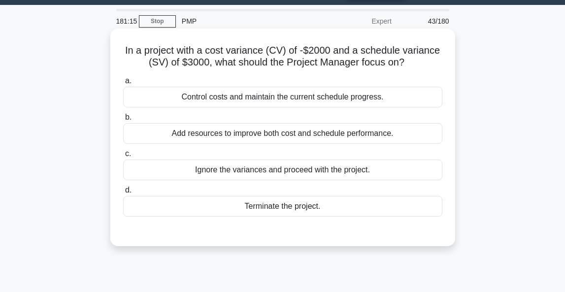
click at [273, 99] on div "Control costs and maintain the current schedule progress." at bounding box center [282, 97] width 319 height 21
click at [123, 84] on input "a. Control costs and maintain the current schedule progress." at bounding box center [123, 81] width 0 height 6
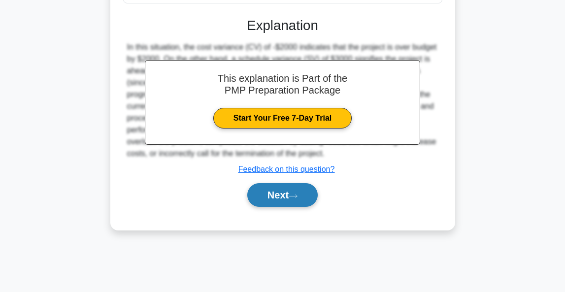
scroll to position [240, 0]
click at [266, 197] on button "Next" at bounding box center [282, 195] width 70 height 24
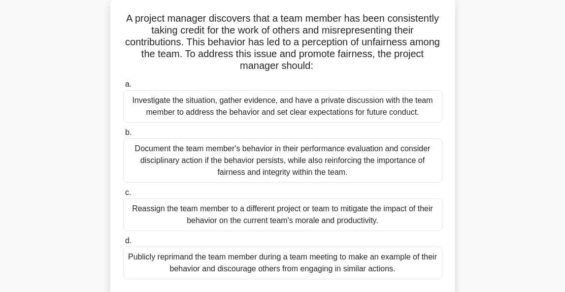
scroll to position [61, 0]
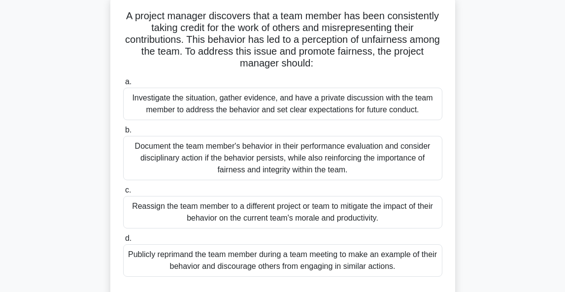
click at [241, 107] on div "Investigate the situation, gather evidence, and have a private discussion with …" at bounding box center [282, 104] width 319 height 32
click at [123, 85] on input "a. Investigate the situation, gather evidence, and have a private discussion wi…" at bounding box center [123, 82] width 0 height 6
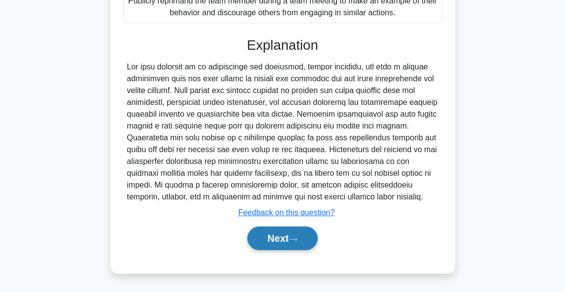
click at [288, 241] on button "Next" at bounding box center [282, 238] width 70 height 24
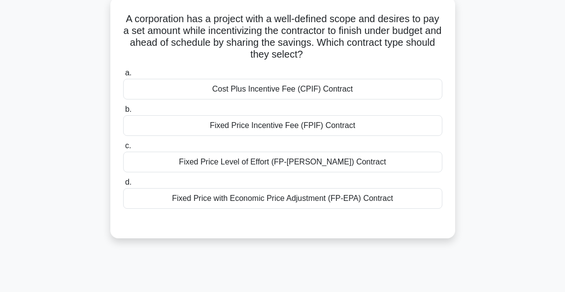
scroll to position [58, 0]
click at [325, 91] on div "Cost Plus Incentive Fee (CPIF) Contract" at bounding box center [282, 89] width 319 height 21
click at [123, 76] on input "a. Cost Plus Incentive Fee (CPIF) Contract" at bounding box center [123, 73] width 0 height 6
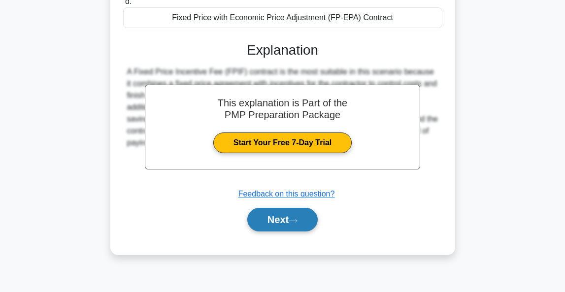
scroll to position [240, 0]
click at [272, 227] on button "Next" at bounding box center [282, 220] width 70 height 24
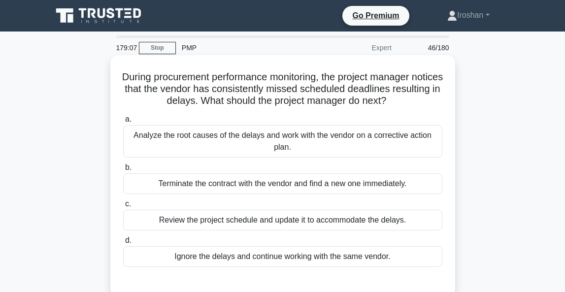
scroll to position [0, 0]
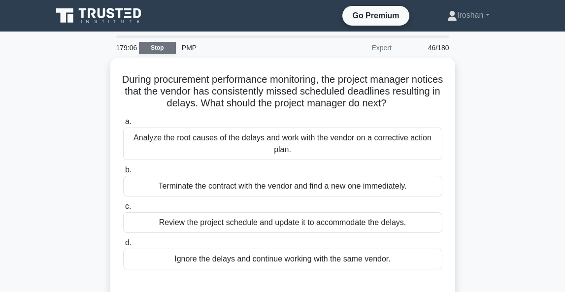
click at [154, 46] on link "Stop" at bounding box center [157, 48] width 37 height 12
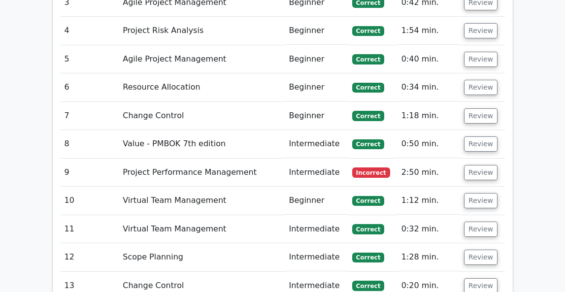
scroll to position [2094, 0]
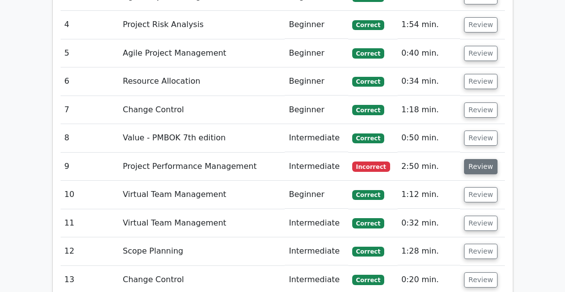
click at [486, 159] on button "Review" at bounding box center [480, 166] width 33 height 15
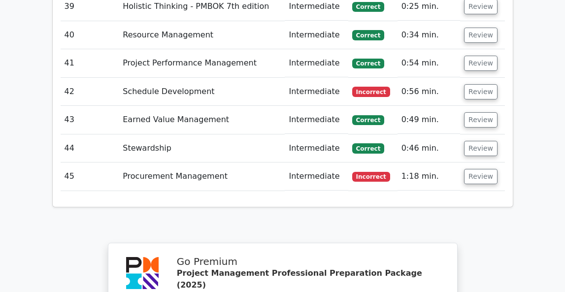
scroll to position [3666, 0]
